Goal: Task Accomplishment & Management: Use online tool/utility

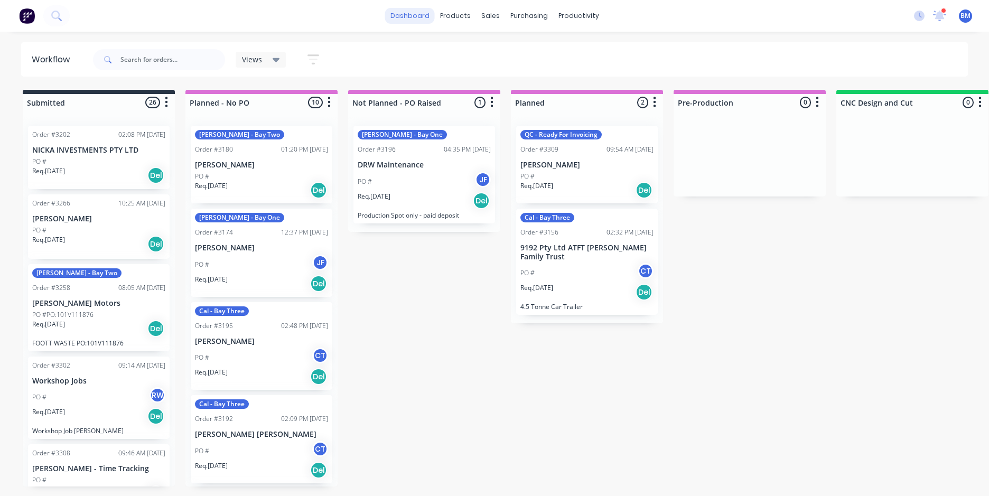
click at [427, 10] on link "dashboard" at bounding box center [410, 16] width 50 height 16
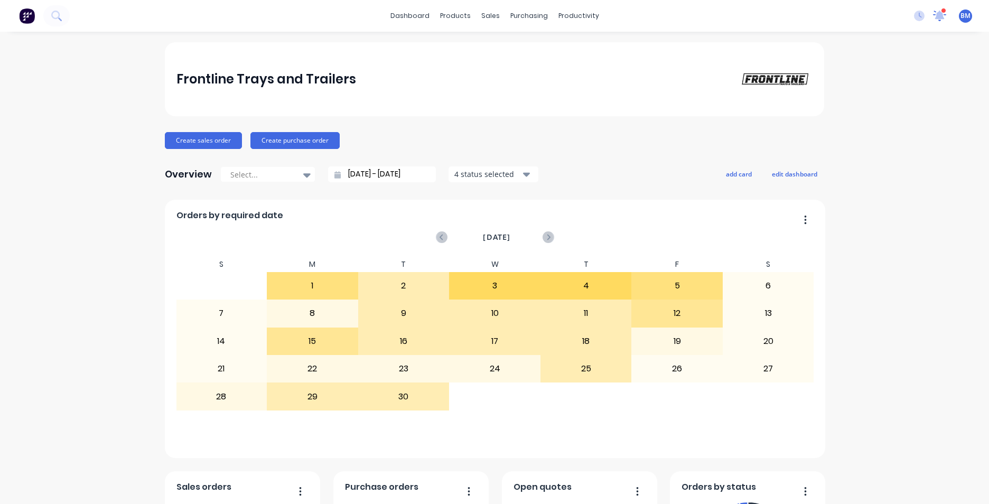
click at [933, 12] on icon at bounding box center [940, 16] width 14 height 12
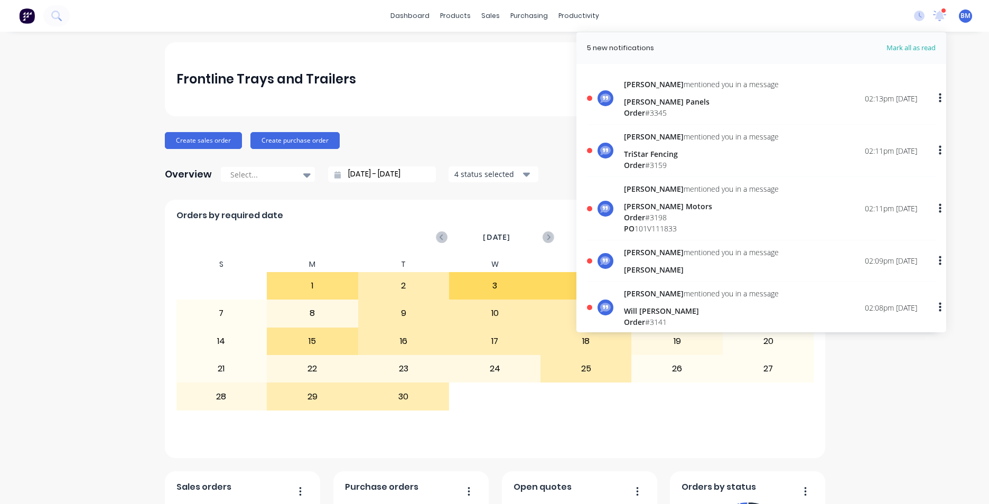
click at [923, 9] on div "5 new notifications [PERSON_NAME] all as read [PERSON_NAME] mentioned you in a …" at bounding box center [947, 16] width 83 height 16
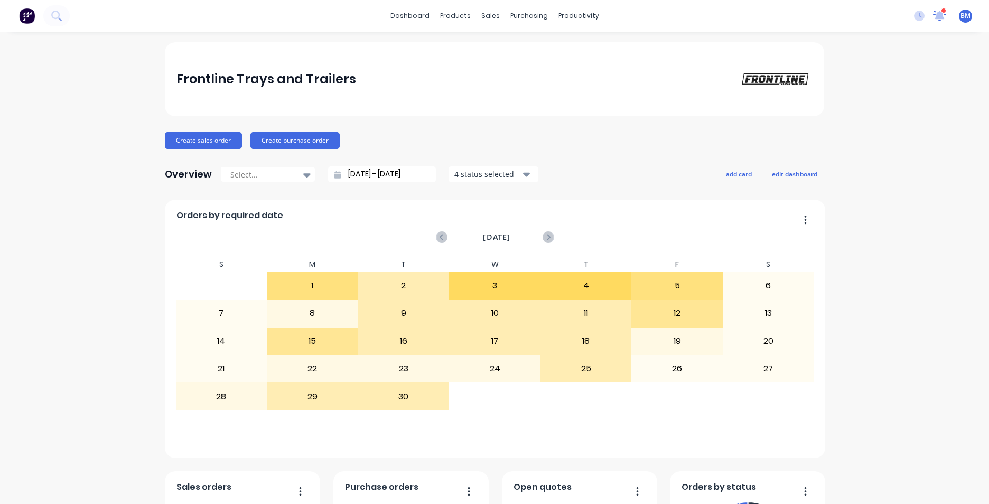
click at [933, 11] on icon at bounding box center [940, 16] width 15 height 12
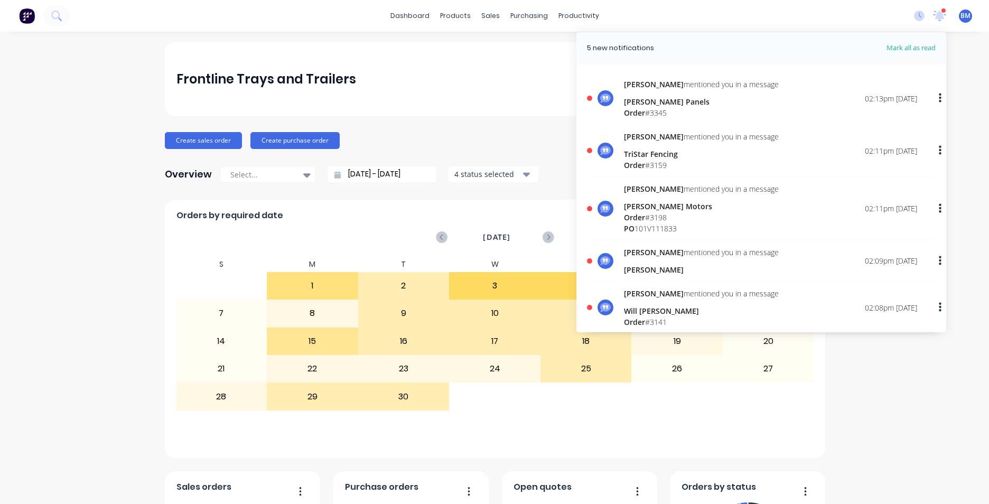
click at [694, 111] on div "Order # 3345" at bounding box center [701, 112] width 155 height 11
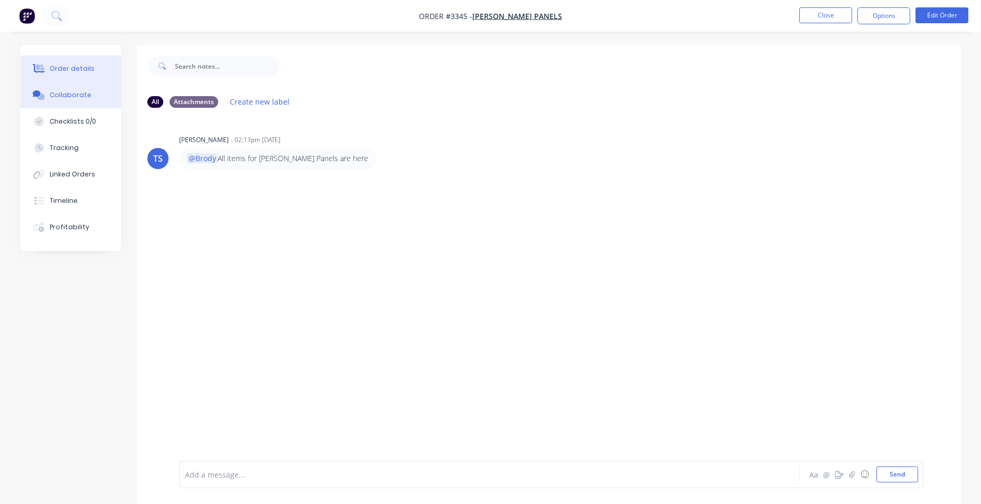
click at [52, 72] on div "Order details" at bounding box center [72, 69] width 45 height 10
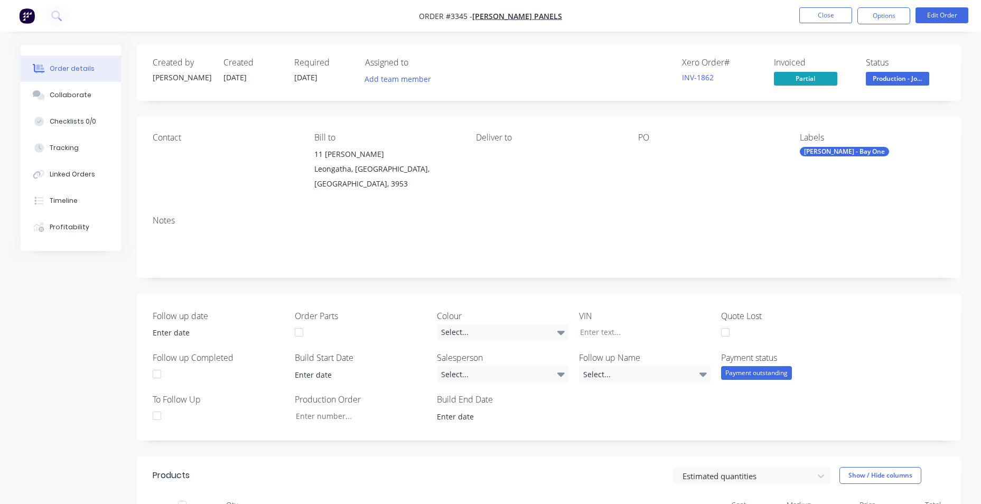
click at [35, 15] on button "button" at bounding box center [27, 15] width 22 height 17
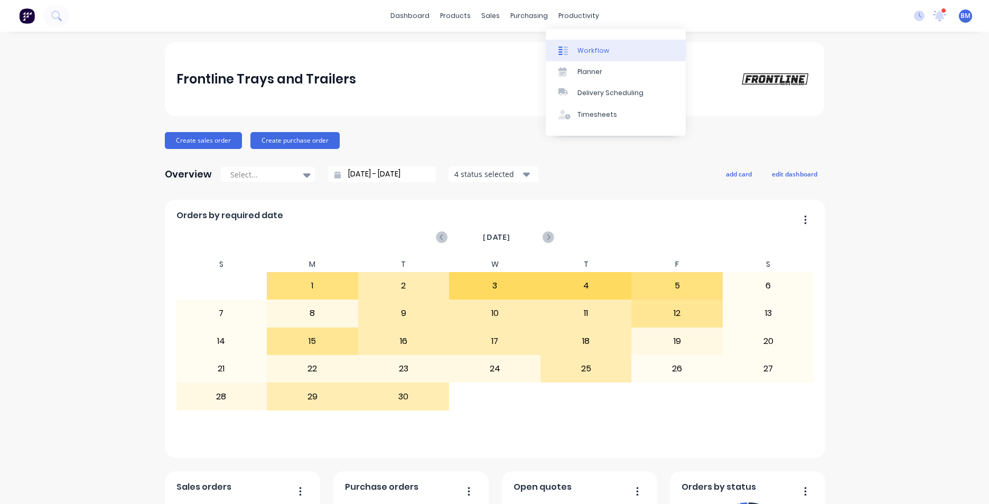
click at [607, 45] on link "Workflow" at bounding box center [616, 50] width 140 height 21
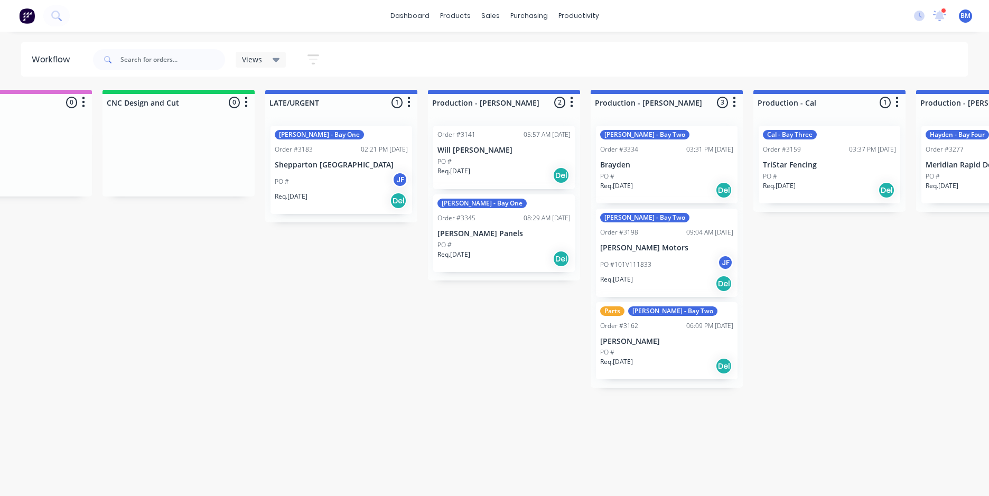
scroll to position [0, 823]
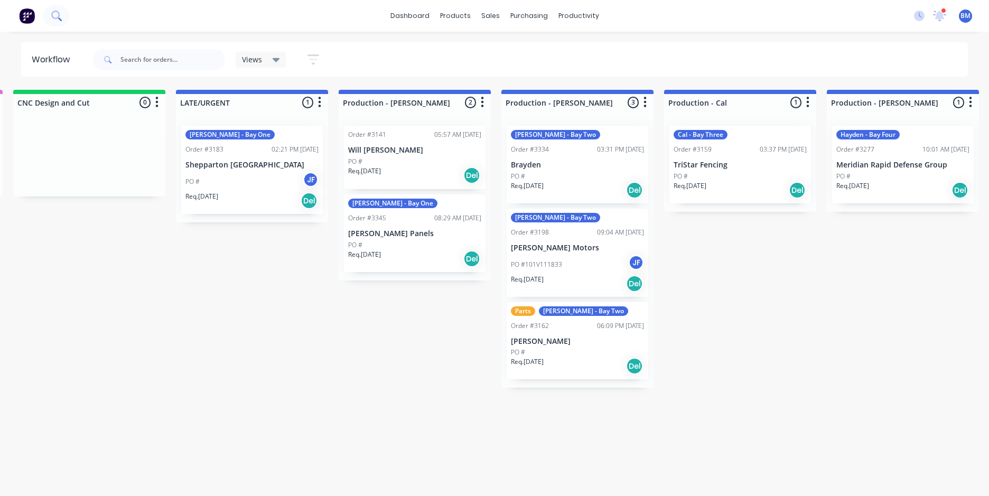
click at [59, 15] on icon at bounding box center [55, 15] width 8 height 8
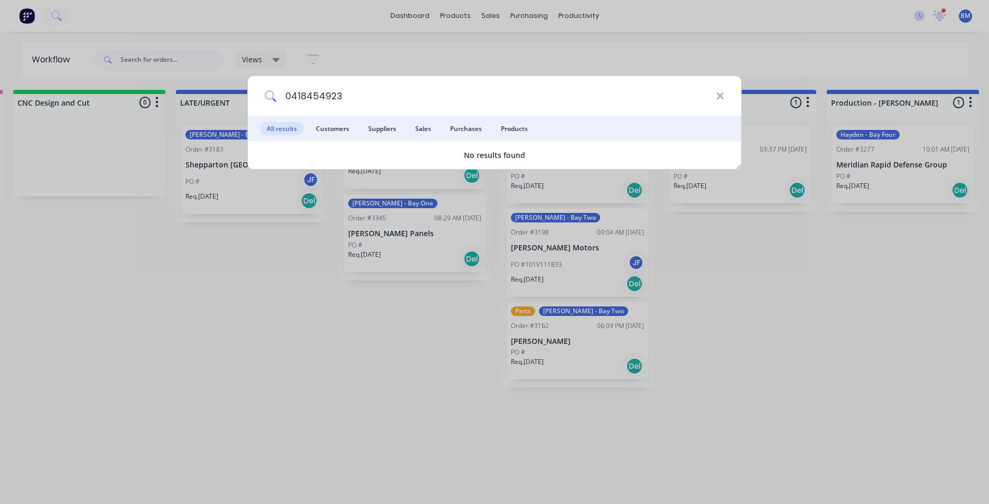
drag, startPoint x: 336, startPoint y: 91, endPoint x: 281, endPoint y: 100, distance: 55.6
click at [280, 100] on input "0418454923" at bounding box center [496, 96] width 440 height 40
type input "0418454923"
click at [720, 98] on icon at bounding box center [720, 96] width 8 height 12
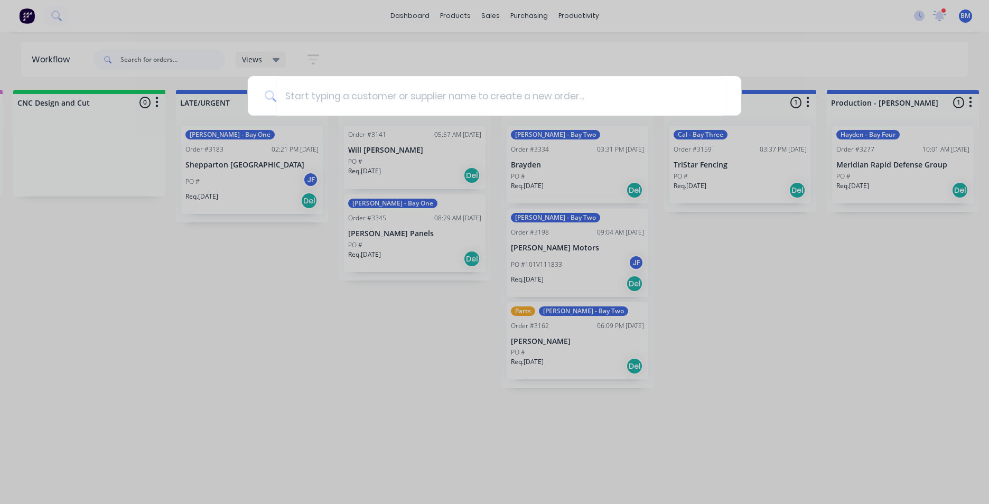
click at [784, 42] on div at bounding box center [494, 252] width 989 height 504
